Goal: Check status: Check status

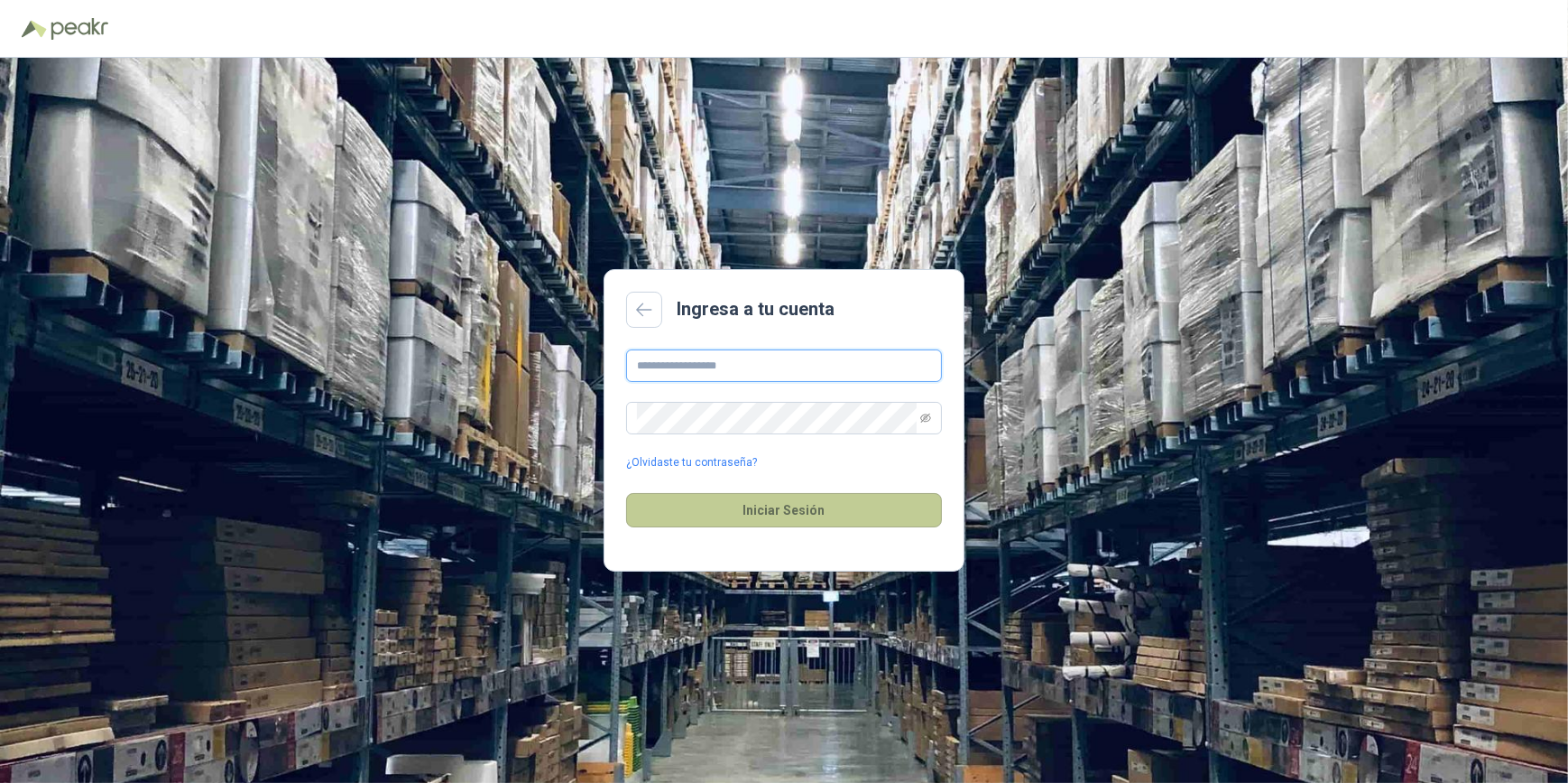
type input "**********"
click at [780, 511] on button "Iniciar Sesión" at bounding box center [784, 509] width 316 height 34
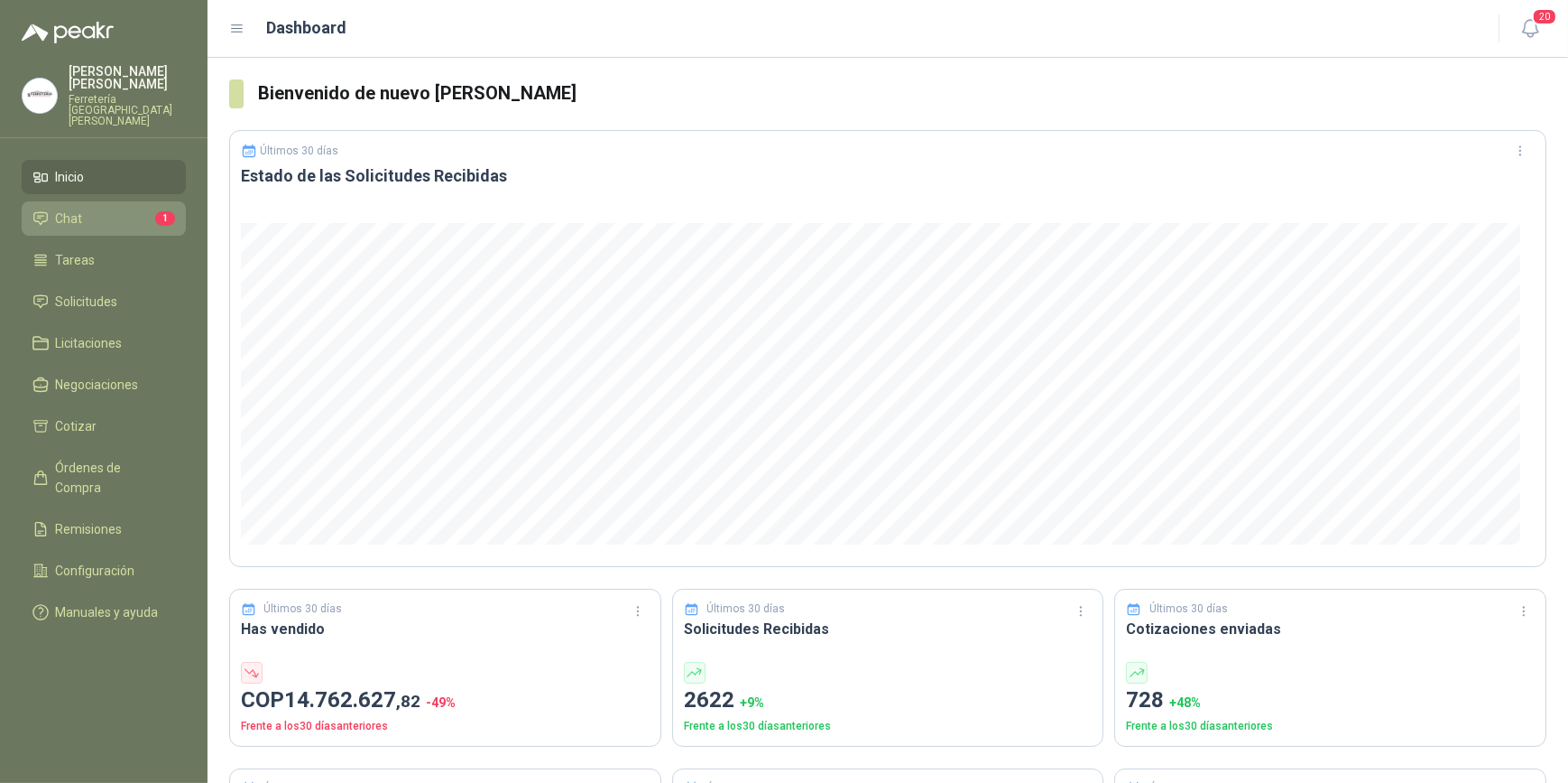
click at [83, 208] on li "Chat 1" at bounding box center [103, 218] width 142 height 20
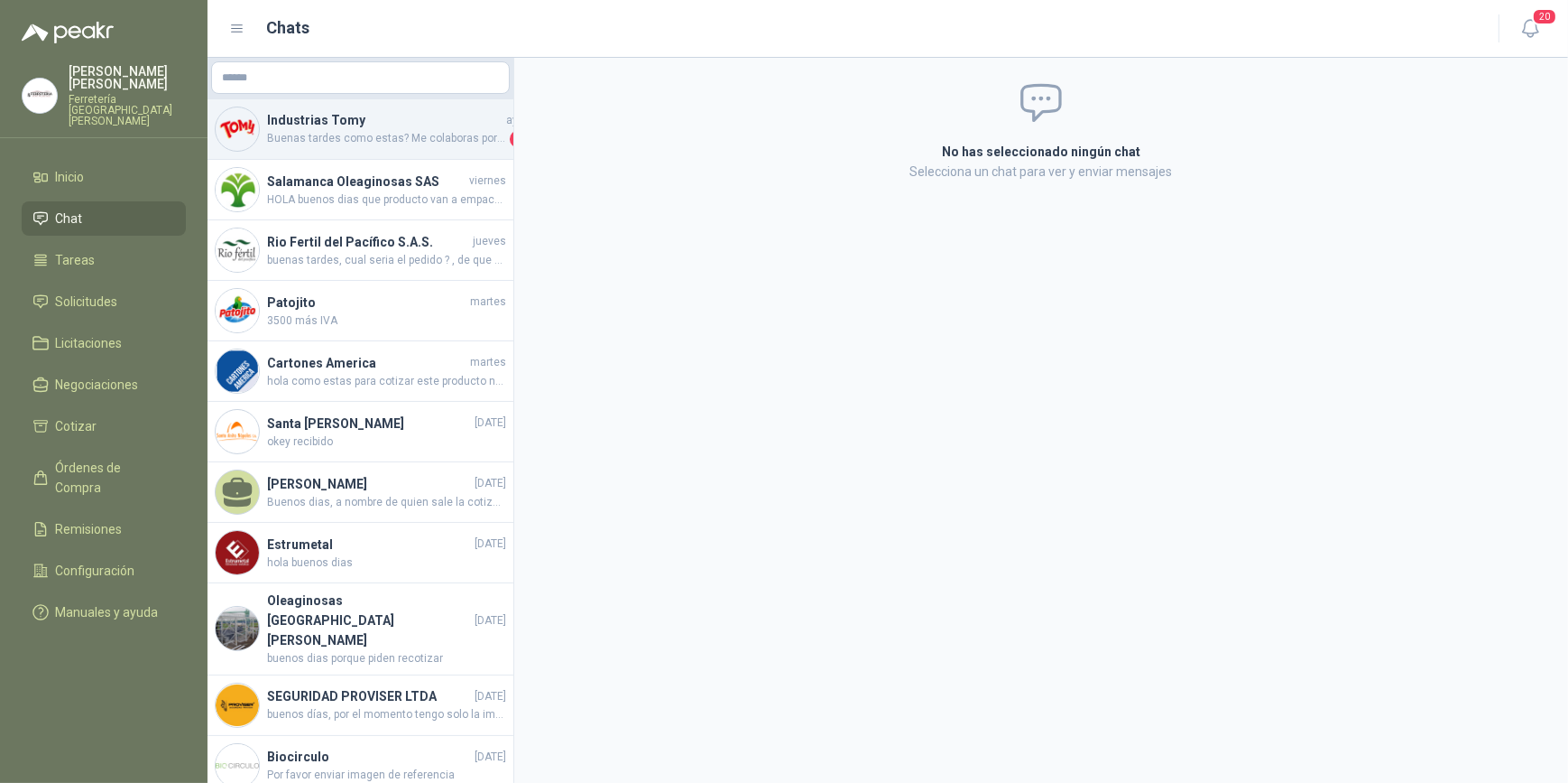
click at [339, 125] on h4 "Industrias Tomy" at bounding box center [385, 120] width 236 height 20
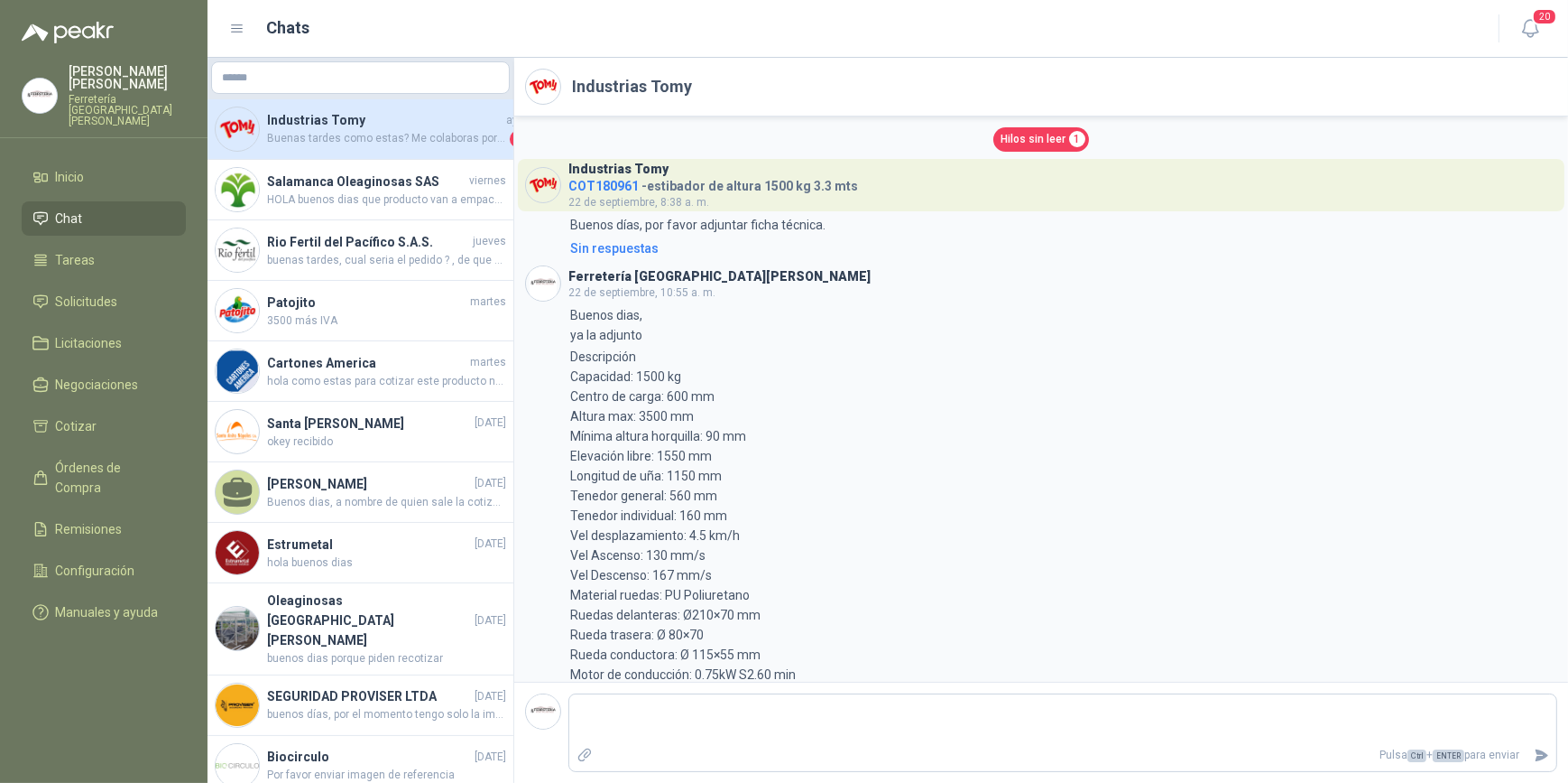
click at [1021, 138] on span "Hilos sin leer" at bounding box center [1032, 140] width 65 height 17
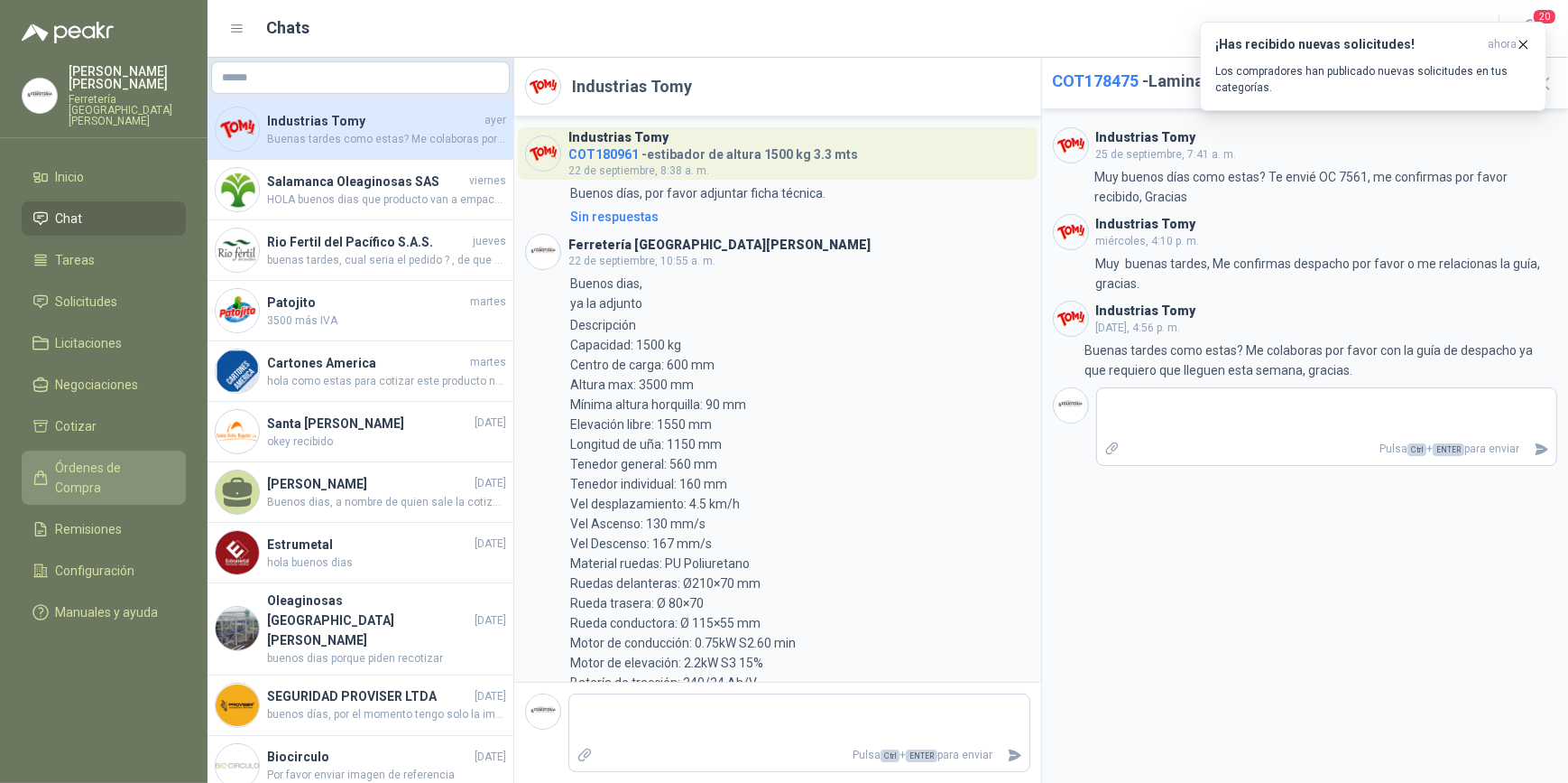
click at [119, 458] on span "Órdenes de Compra" at bounding box center [112, 477] width 113 height 40
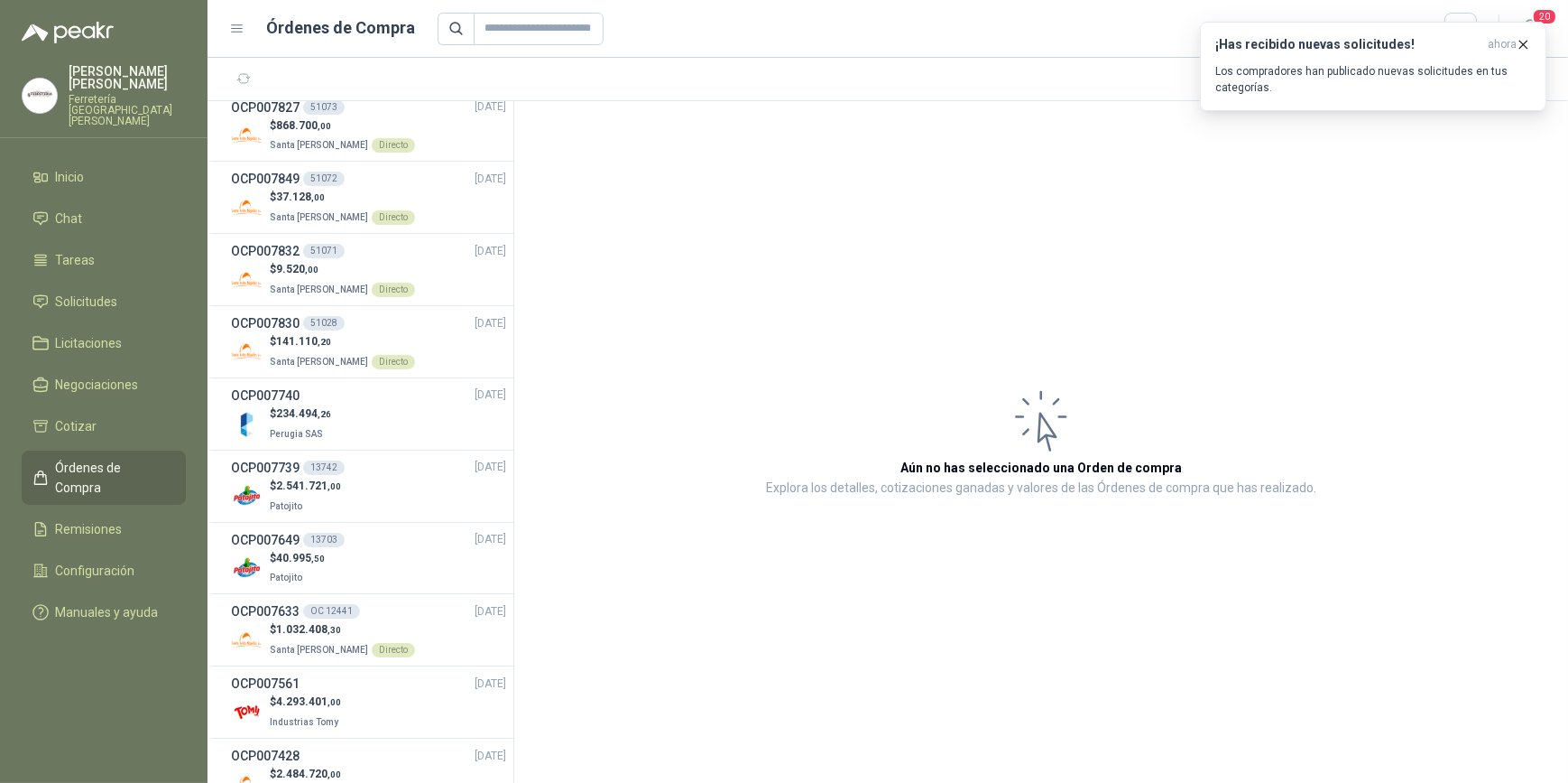
scroll to position [245, 0]
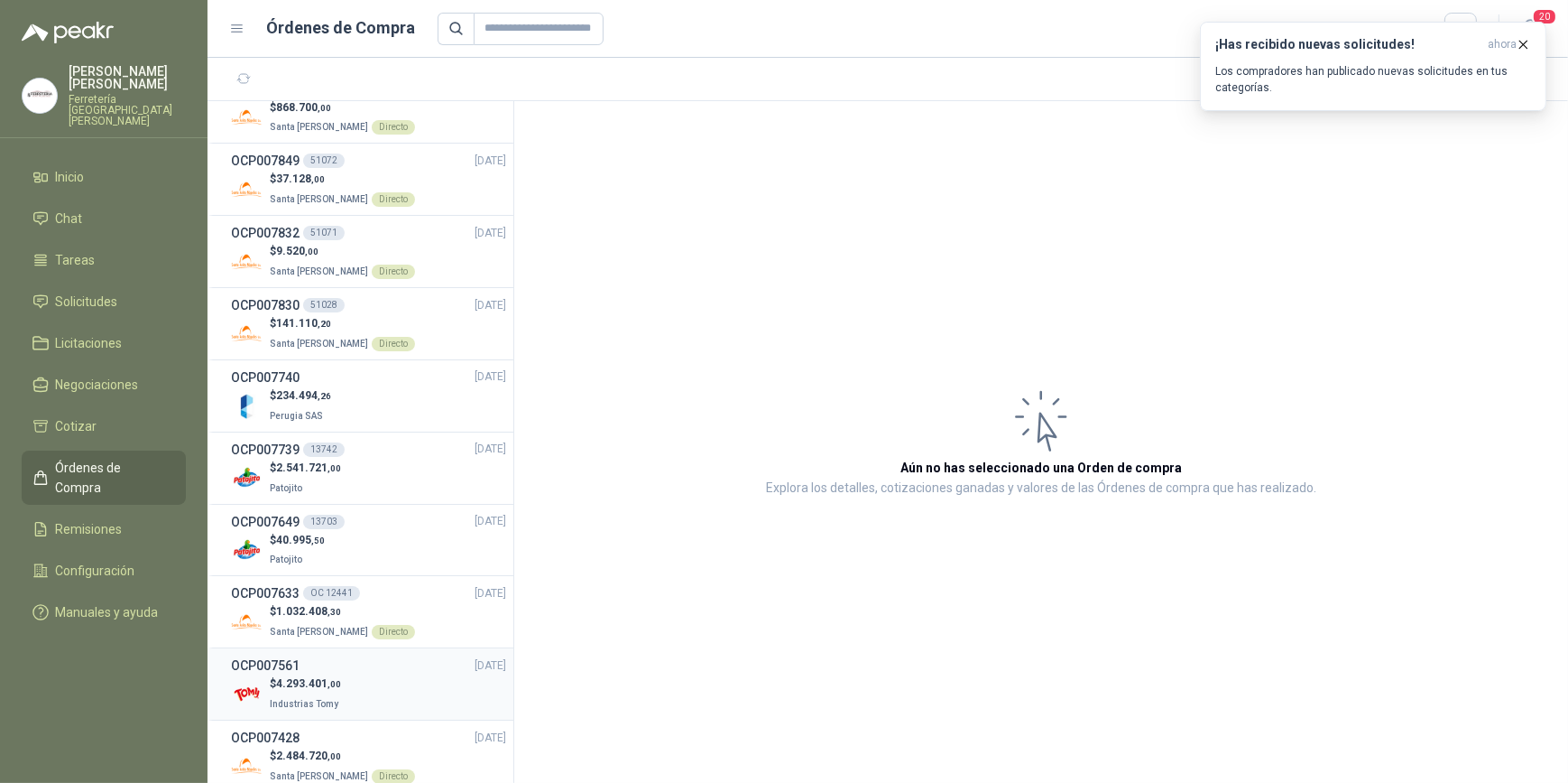
click at [353, 676] on div "$ 4.293.401 ,00 Industrias Tomy" at bounding box center [369, 693] width 275 height 37
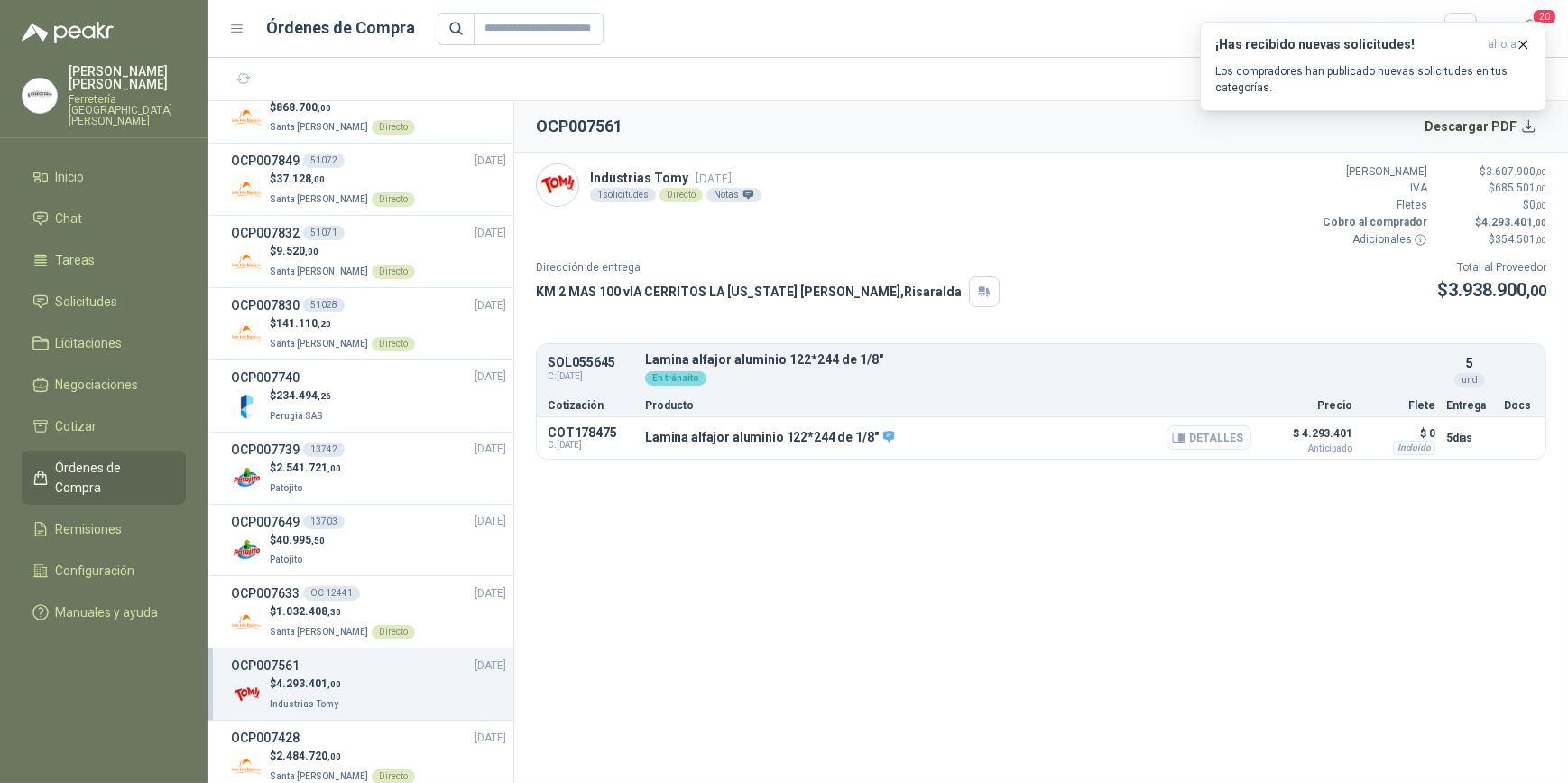
click at [1219, 435] on button "Detalles" at bounding box center [1209, 438] width 85 height 25
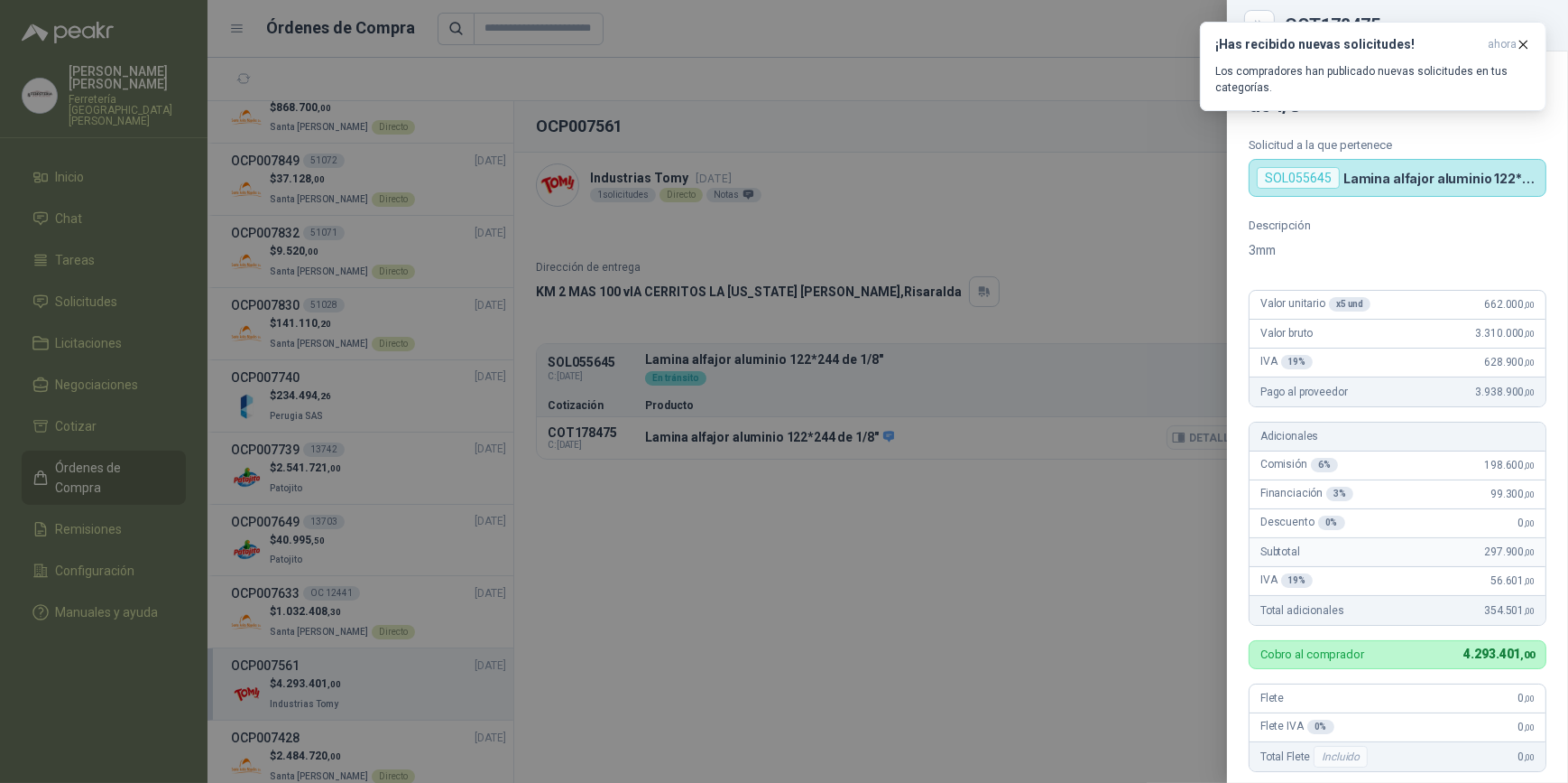
scroll to position [576, 0]
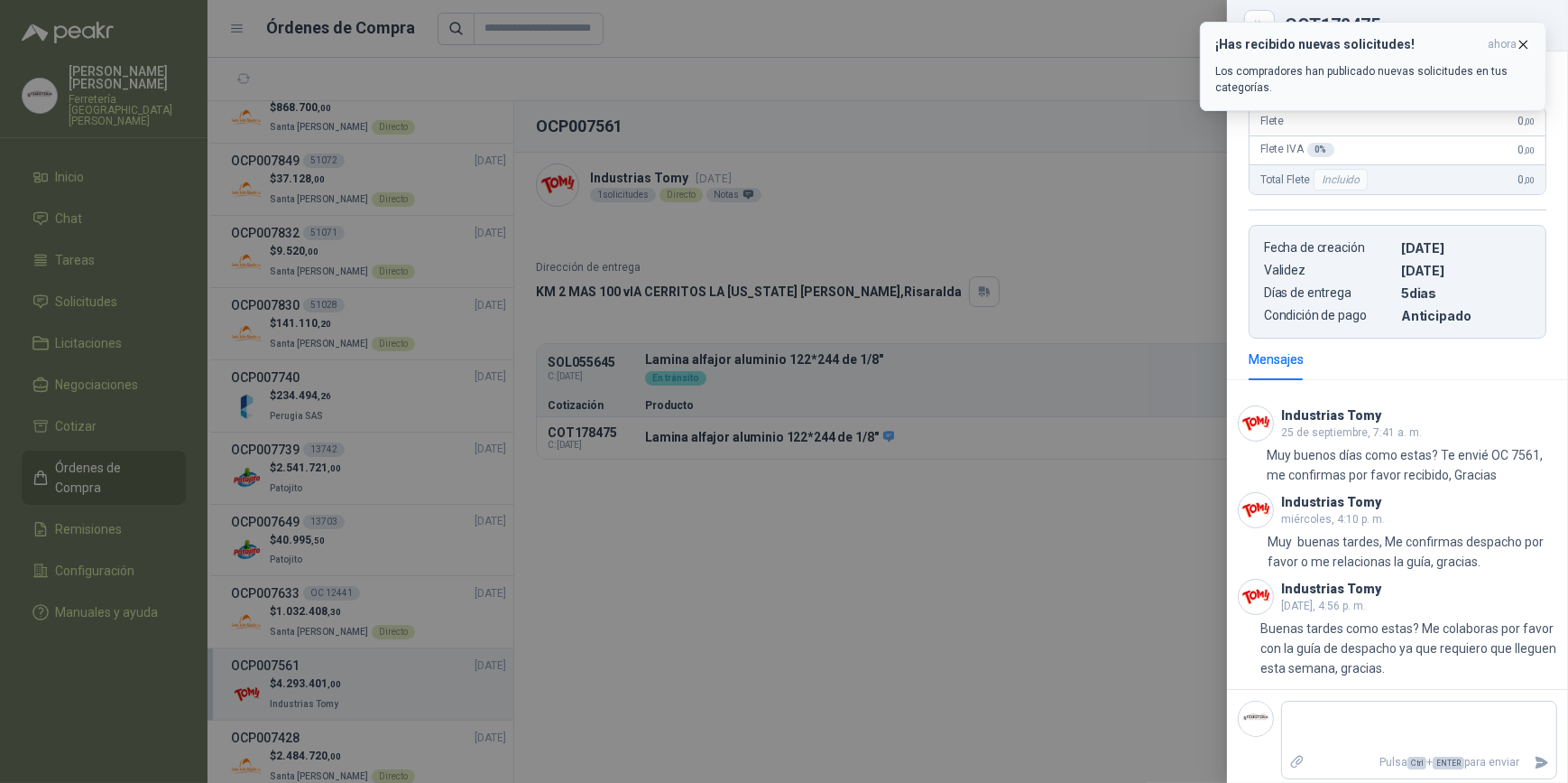
click at [1525, 42] on icon "button" at bounding box center [1524, 44] width 15 height 15
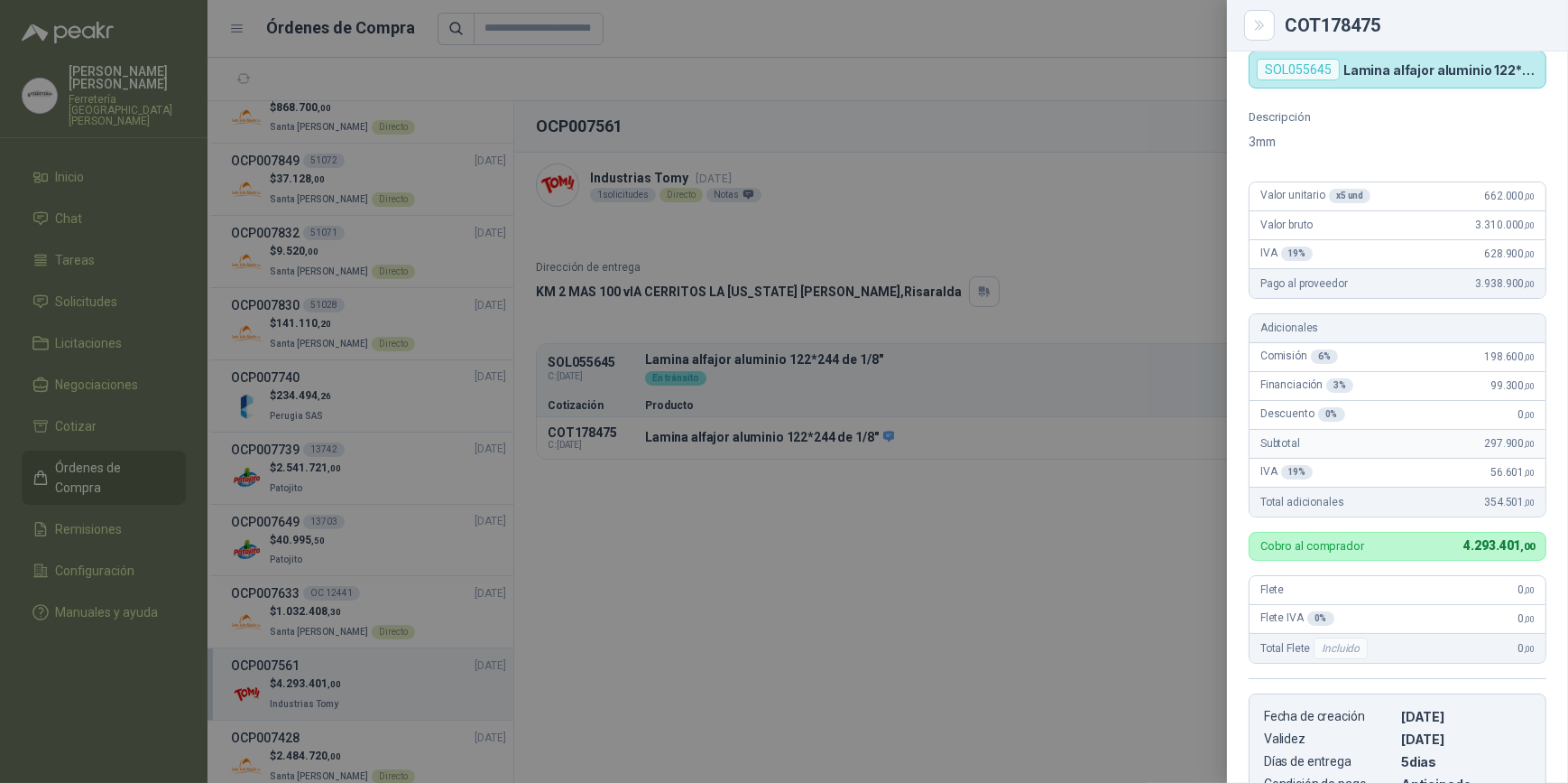
scroll to position [84, 0]
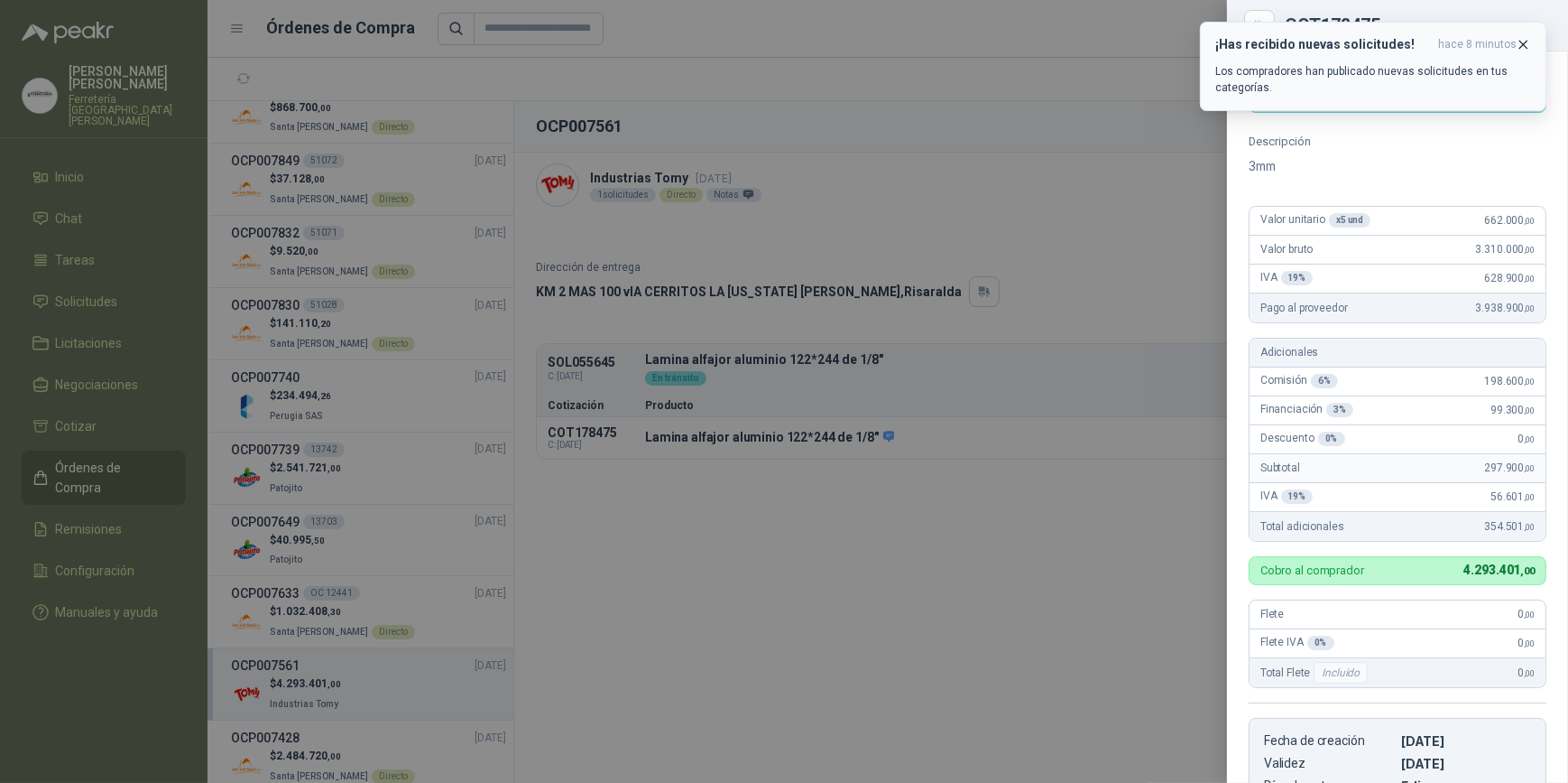
click at [1526, 45] on icon "button" at bounding box center [1524, 44] width 15 height 15
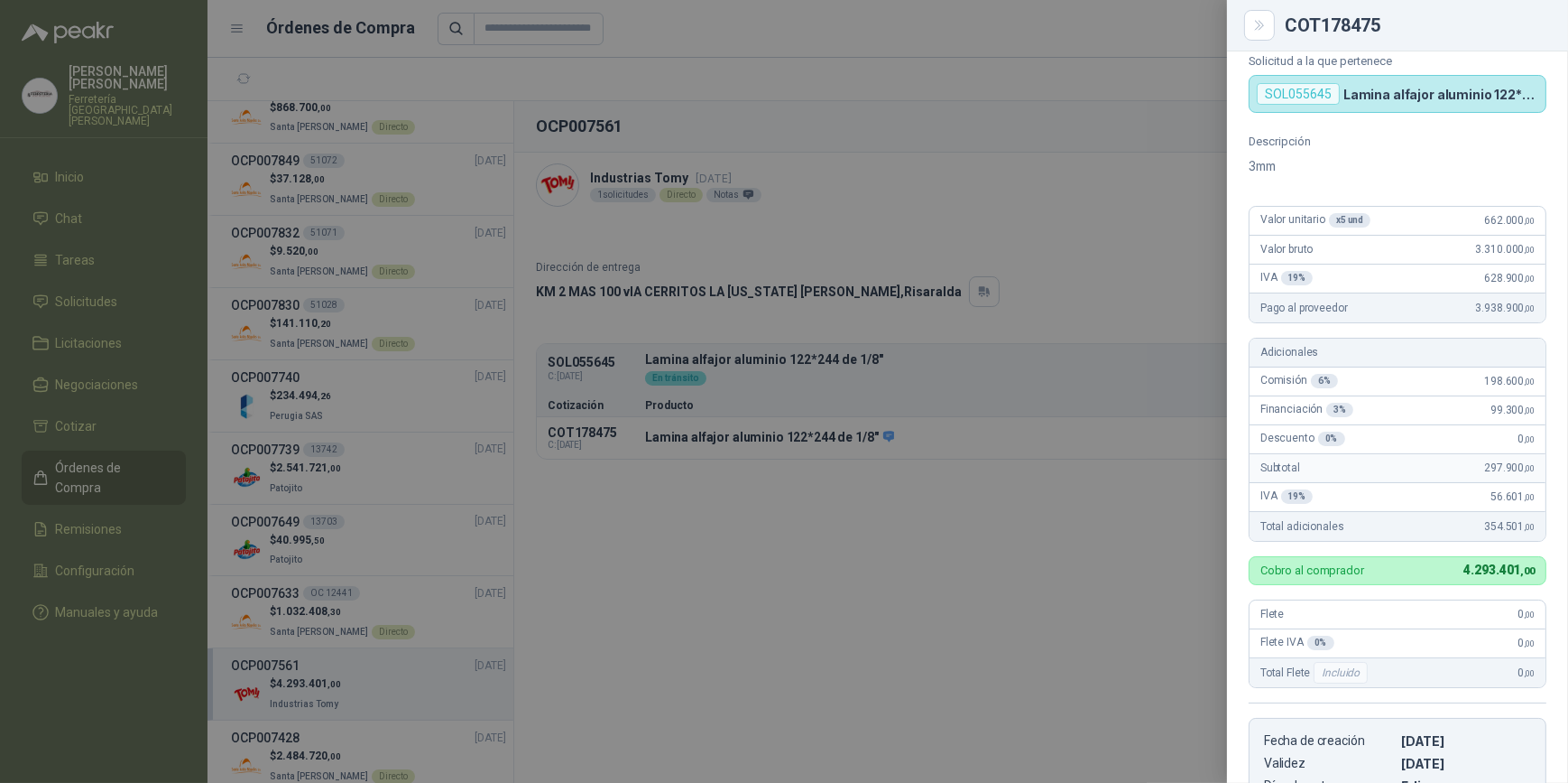
drag, startPoint x: 505, startPoint y: 218, endPoint x: 509, endPoint y: 162, distance: 56.1
click at [505, 169] on div at bounding box center [784, 392] width 1568 height 783
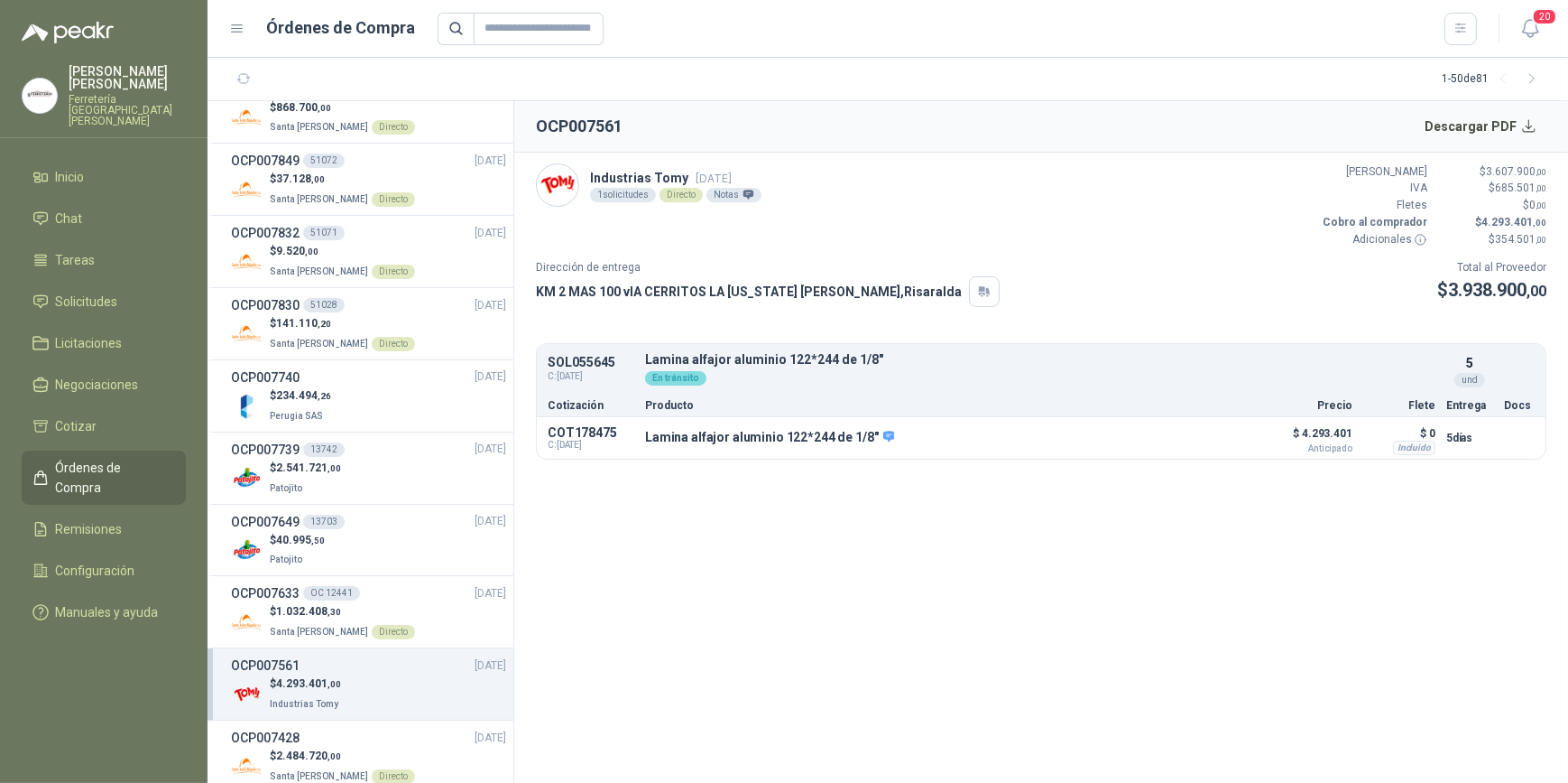
scroll to position [0, 0]
